Goal: Navigation & Orientation: Find specific page/section

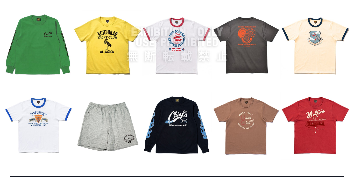
scroll to position [640, 0]
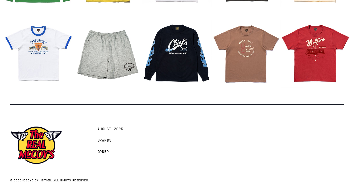
click at [124, 130] on link "AUGUST. 2025" at bounding box center [110, 128] width 31 height 11
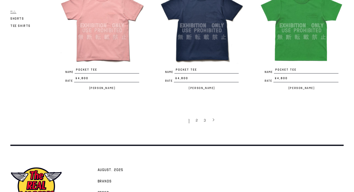
scroll to position [984, 0]
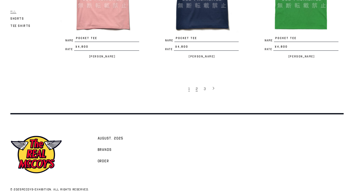
click at [197, 87] on span "2" at bounding box center [197, 89] width 2 height 5
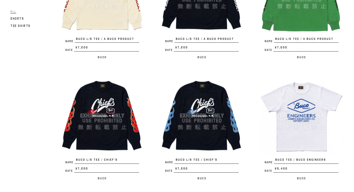
scroll to position [988, 0]
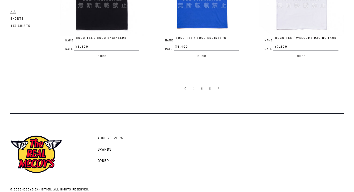
click at [208, 83] on link "3" at bounding box center [210, 88] width 8 height 10
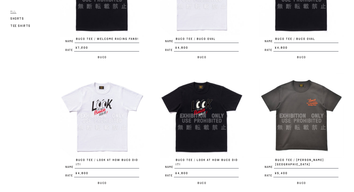
scroll to position [373, 0]
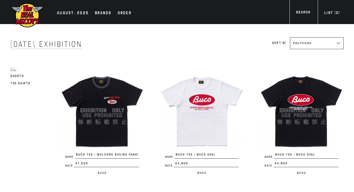
scroll to position [373, 0]
